Goal: Information Seeking & Learning: Find contact information

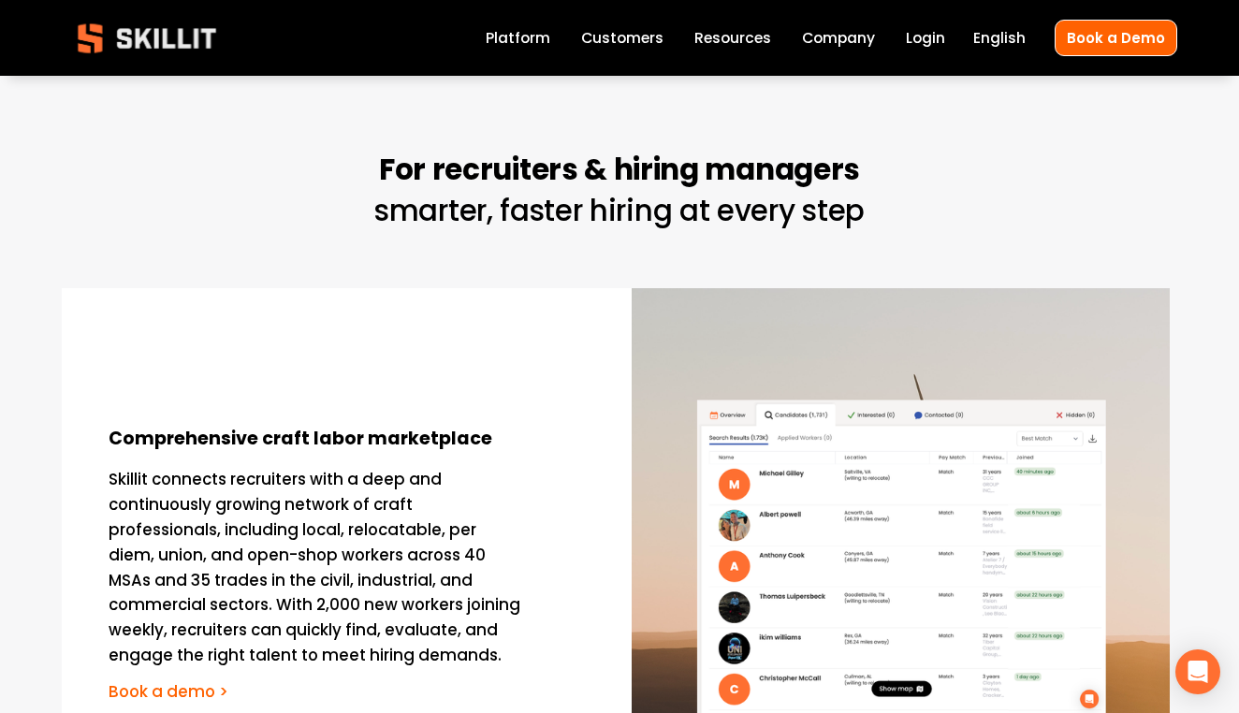
click at [867, 40] on link "Company" at bounding box center [838, 37] width 73 height 25
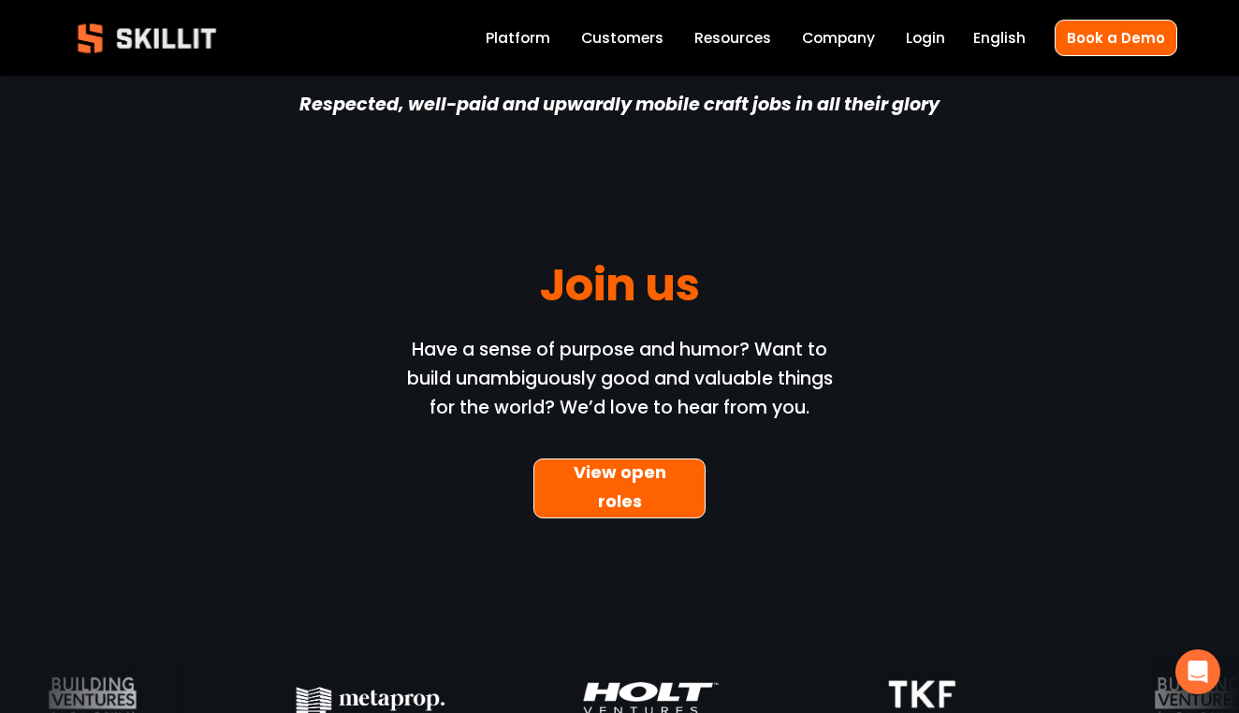
scroll to position [5112, 0]
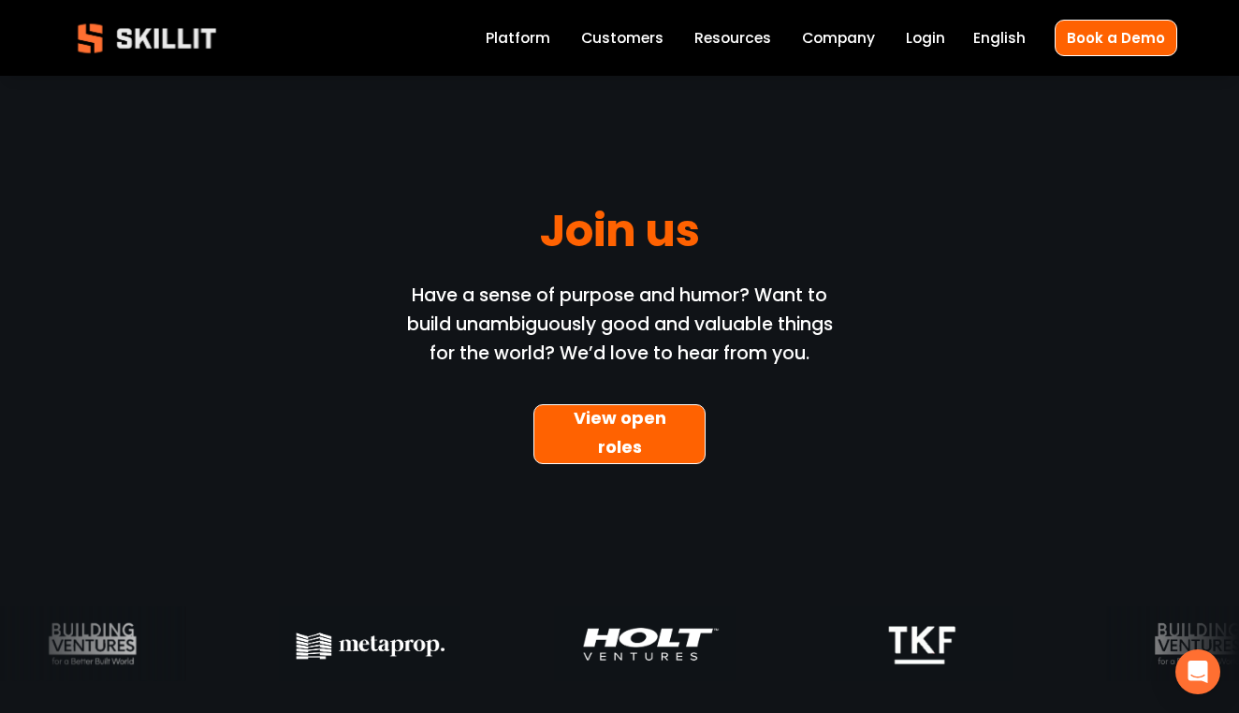
click at [630, 404] on link "View open roles" at bounding box center [620, 434] width 172 height 60
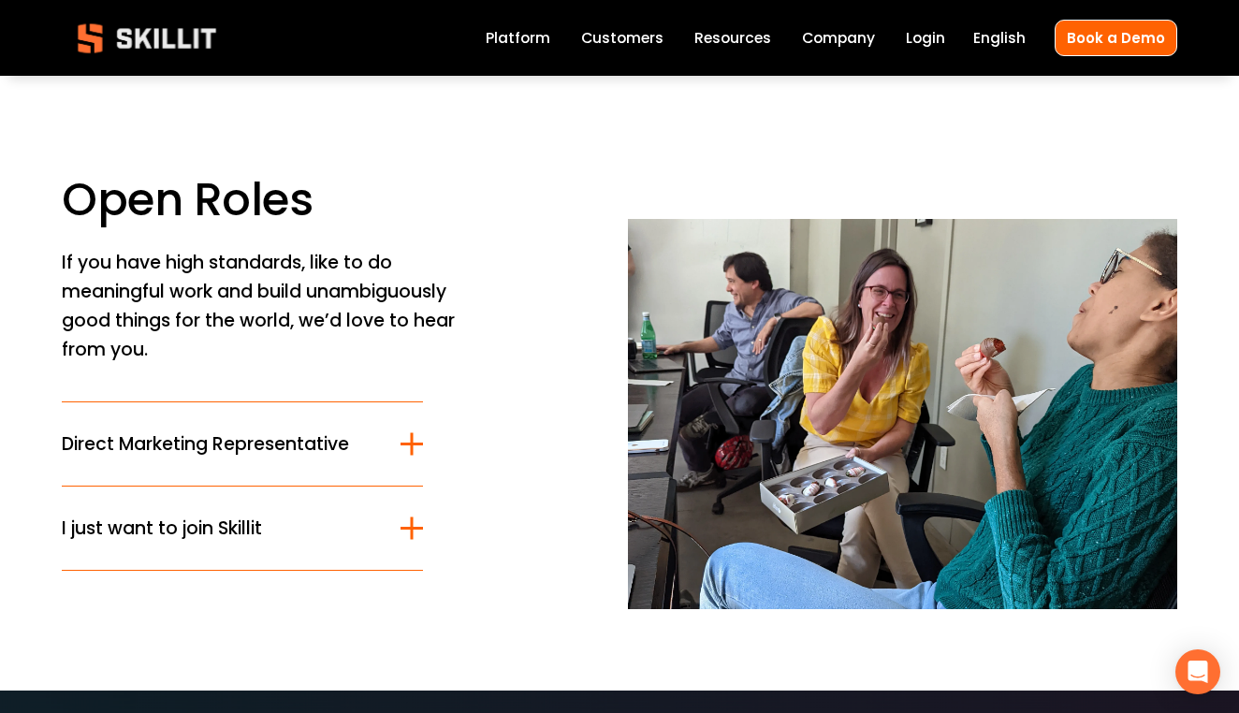
click at [296, 520] on span "I just want to join Skillit" at bounding box center [231, 528] width 339 height 27
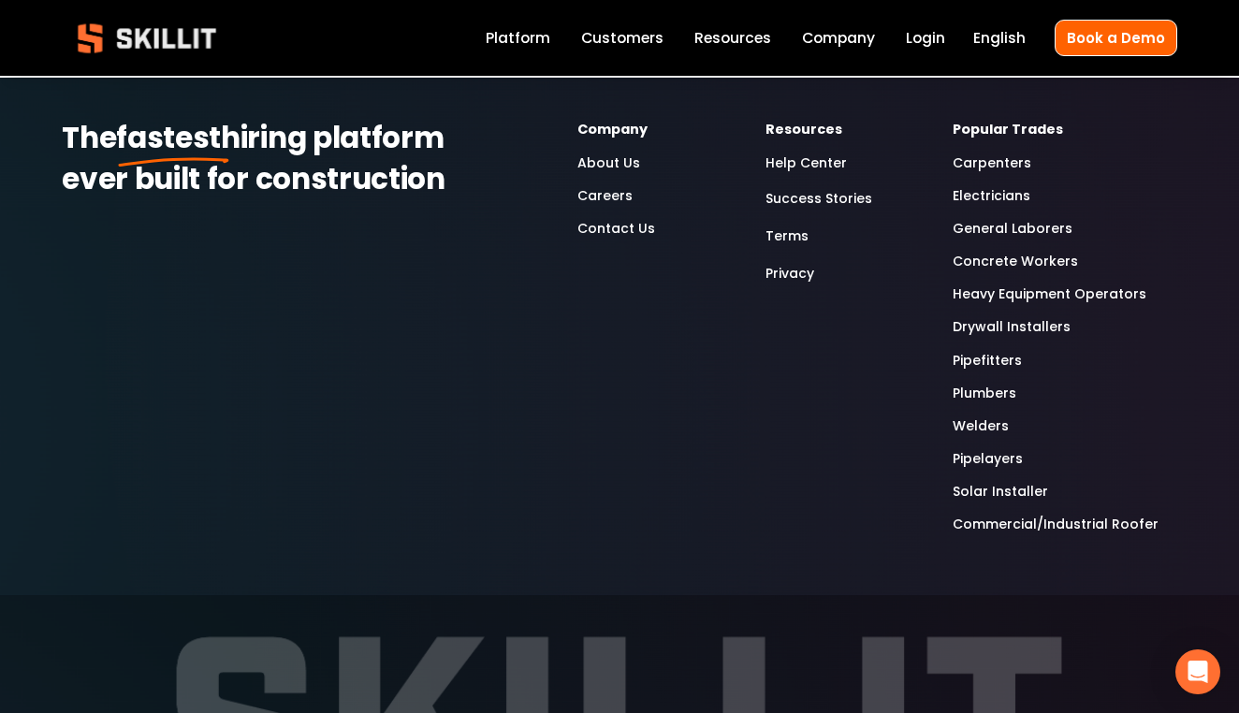
scroll to position [695, 0]
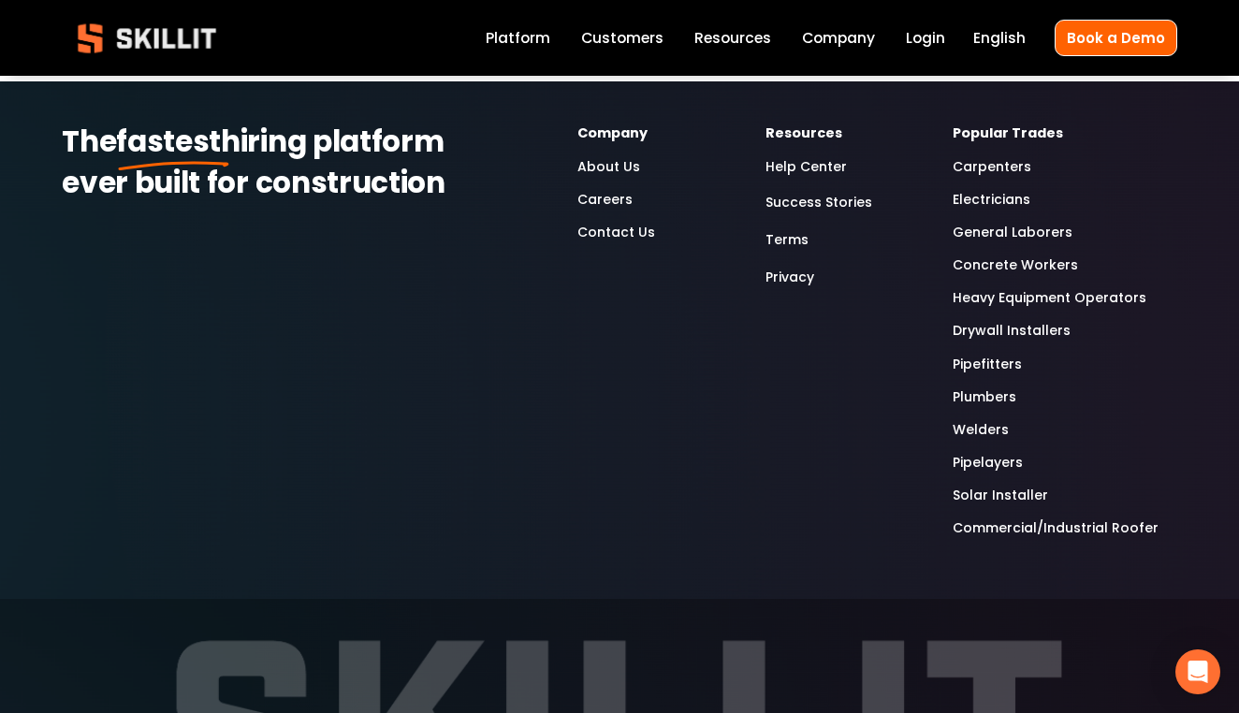
click at [636, 237] on link "Contact Us" at bounding box center [617, 233] width 78 height 22
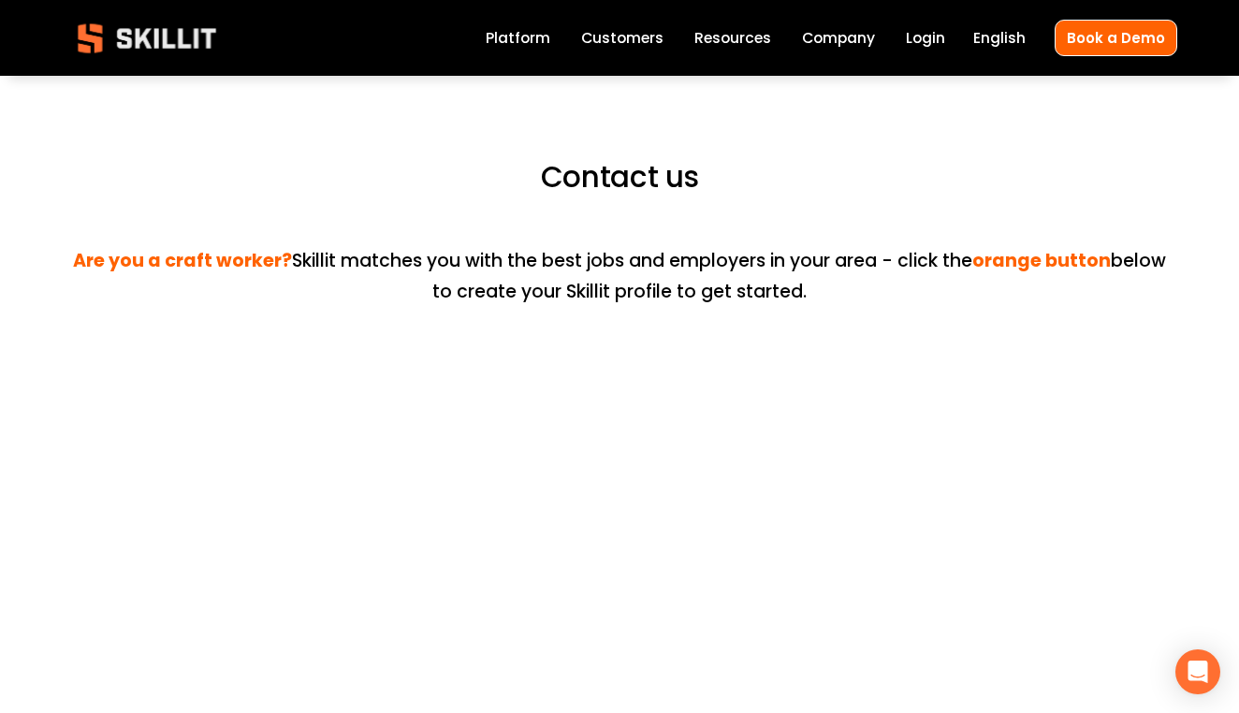
click at [0, 0] on div "Blog Pricing Help Center Labor Insights" at bounding box center [0, 0] width 0 height 0
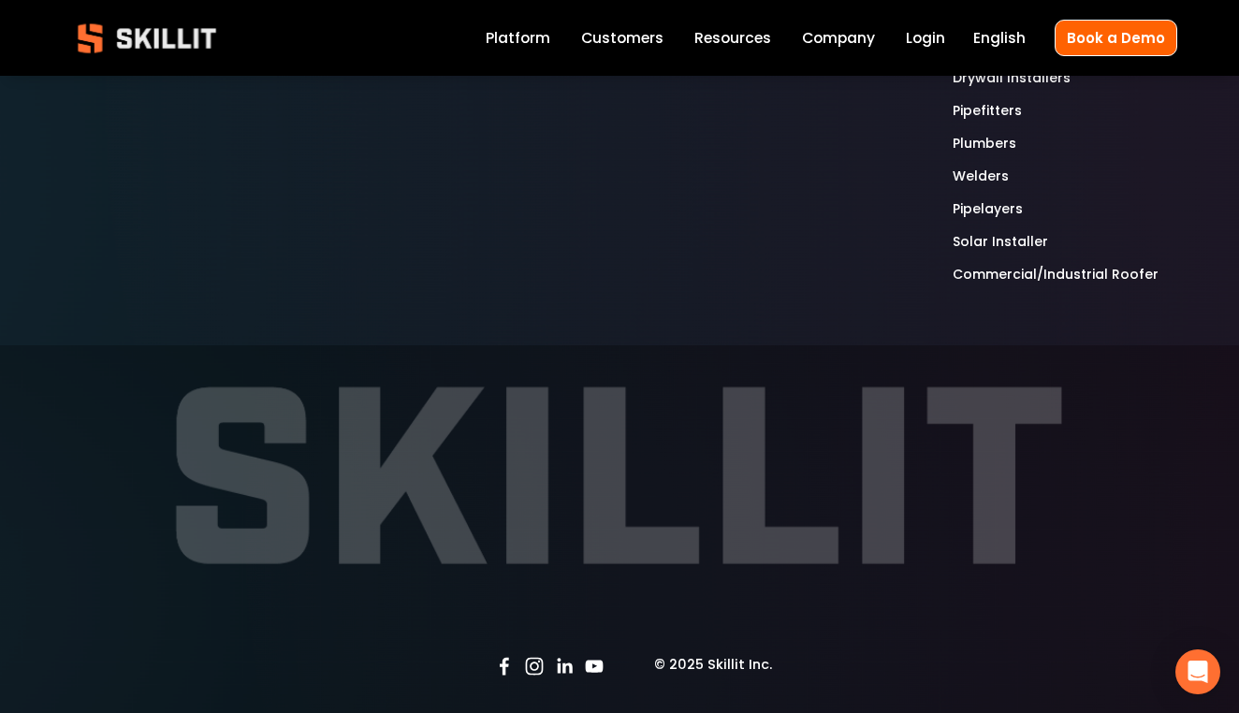
scroll to position [1913, 0]
